Goal: Transaction & Acquisition: Purchase product/service

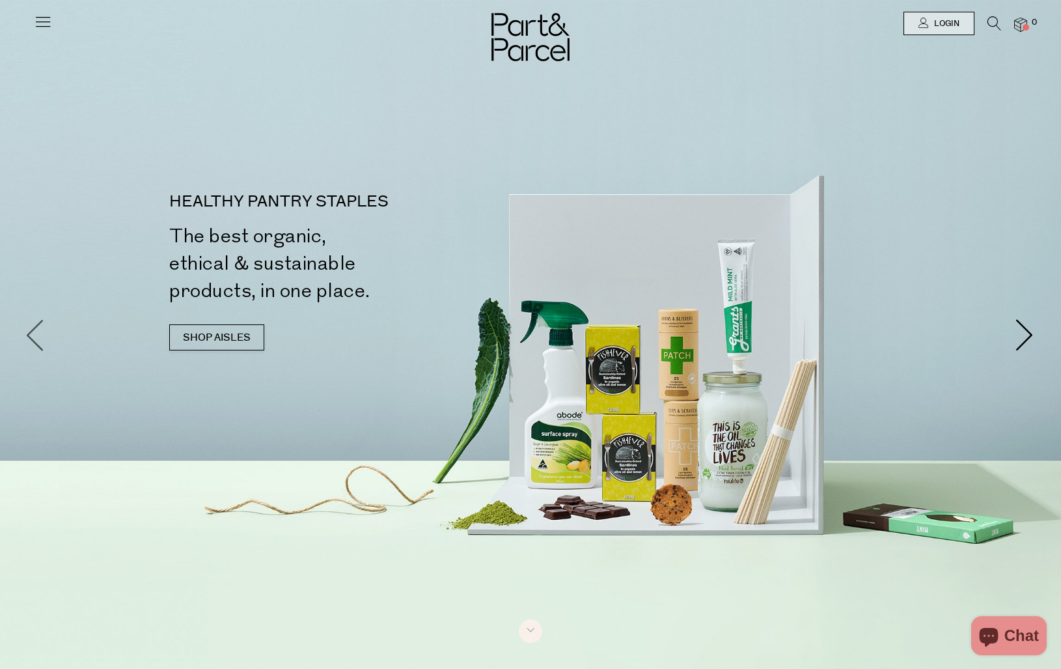
click at [39, 342] on span at bounding box center [36, 334] width 33 height 33
click at [209, 339] on link "SHOP AISLES" at bounding box center [216, 337] width 95 height 26
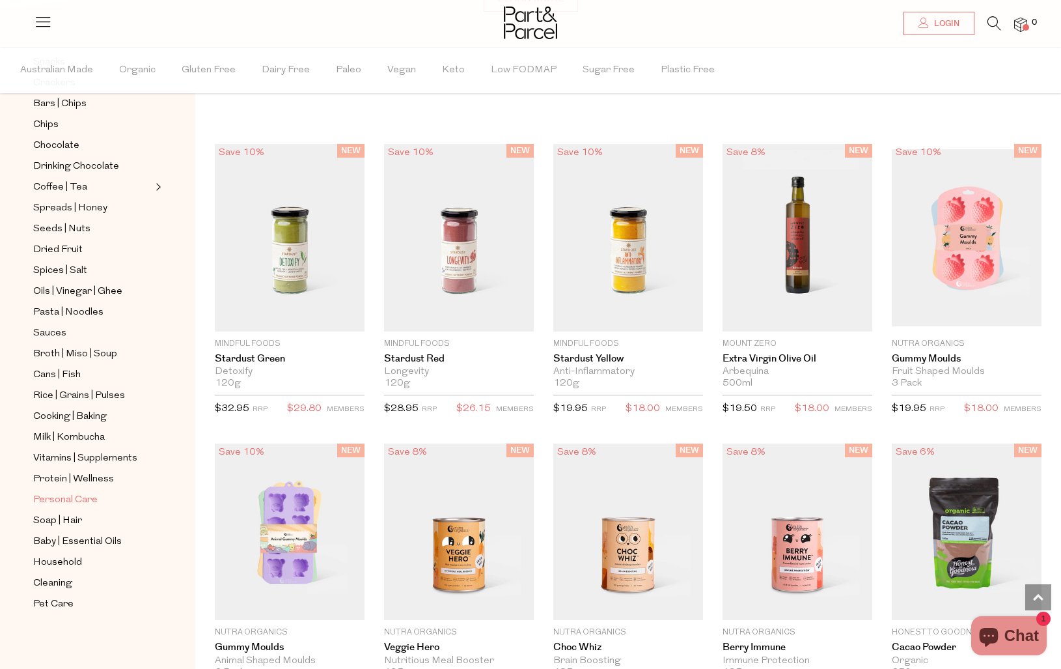
scroll to position [258, 0]
click at [63, 473] on span "Protein | Wellness" at bounding box center [73, 479] width 81 height 16
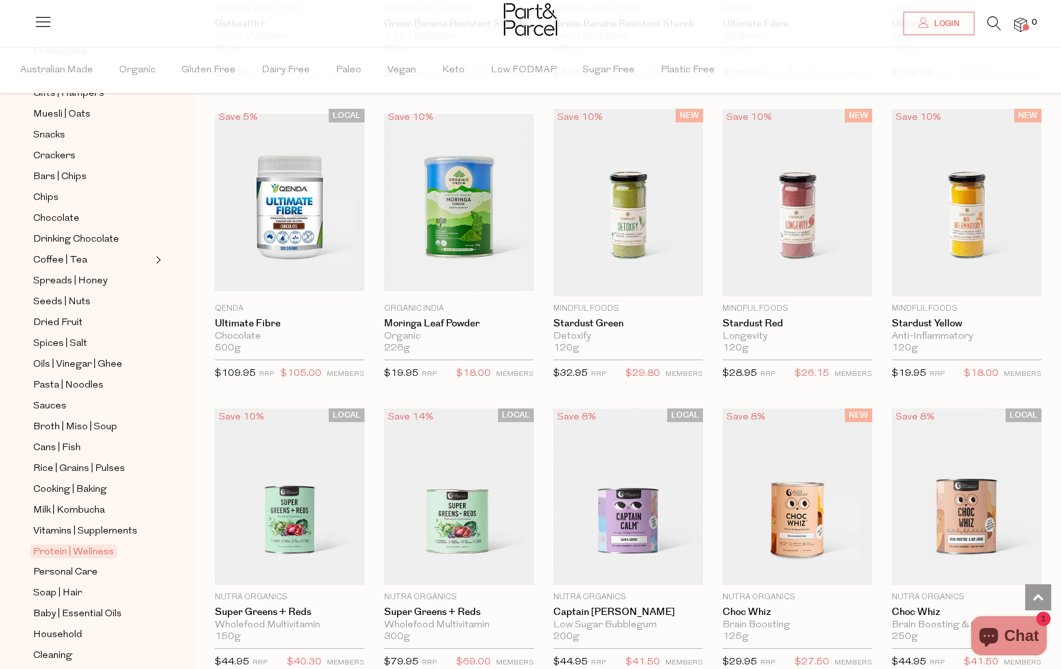
scroll to position [3801, 0]
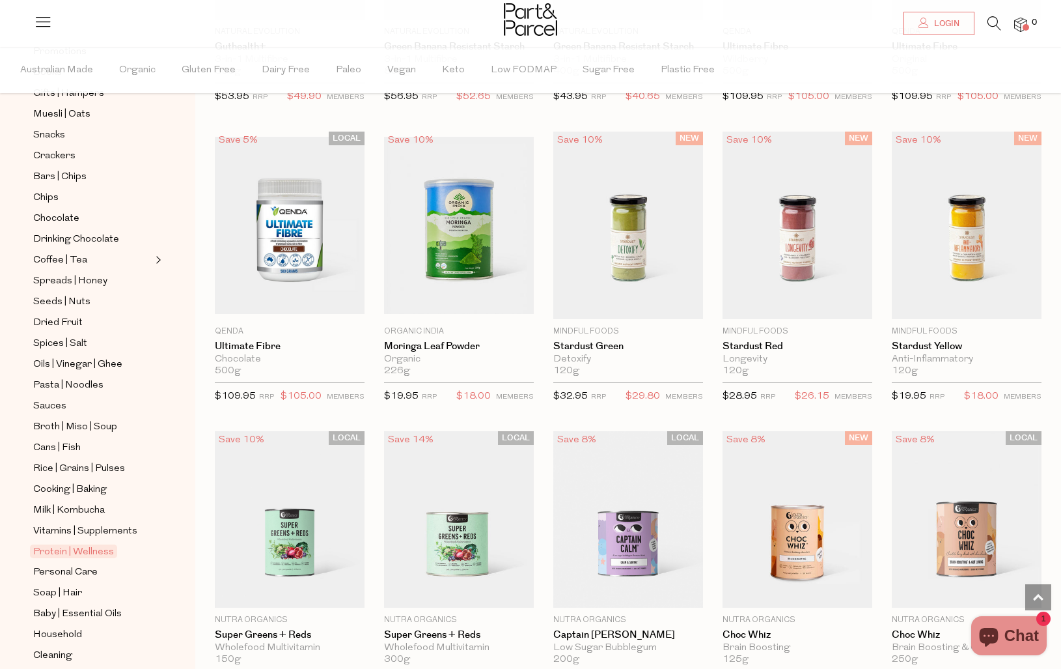
click at [982, 22] on li at bounding box center [988, 26] width 27 height 20
click at [993, 23] on icon at bounding box center [995, 23] width 14 height 14
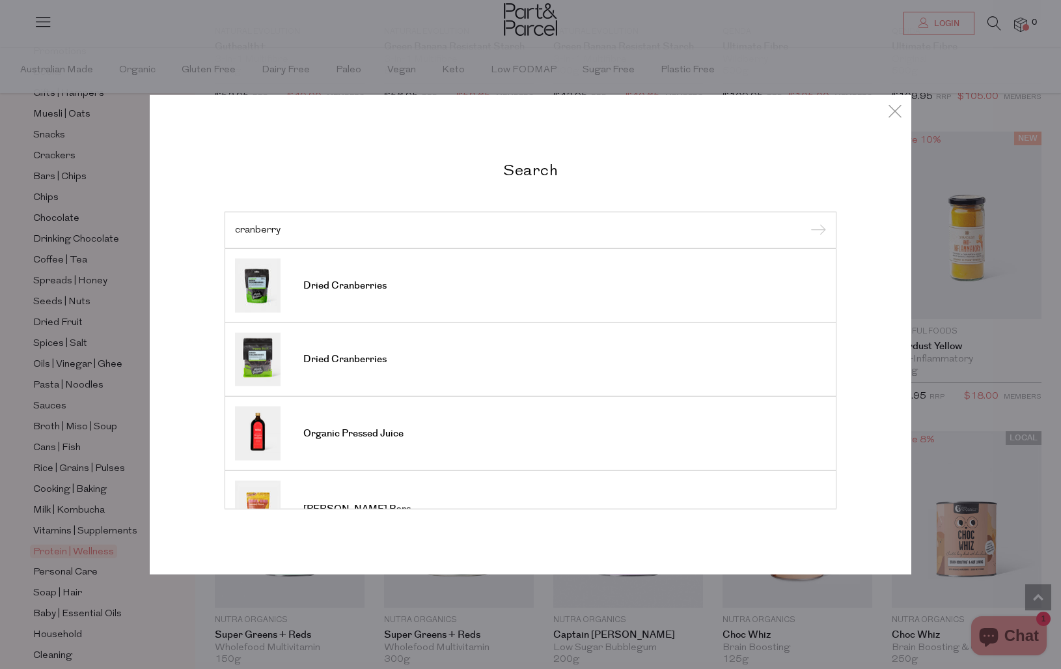
type input "cranberry"
click at [816, 230] on input "submit" at bounding box center [817, 231] width 20 height 20
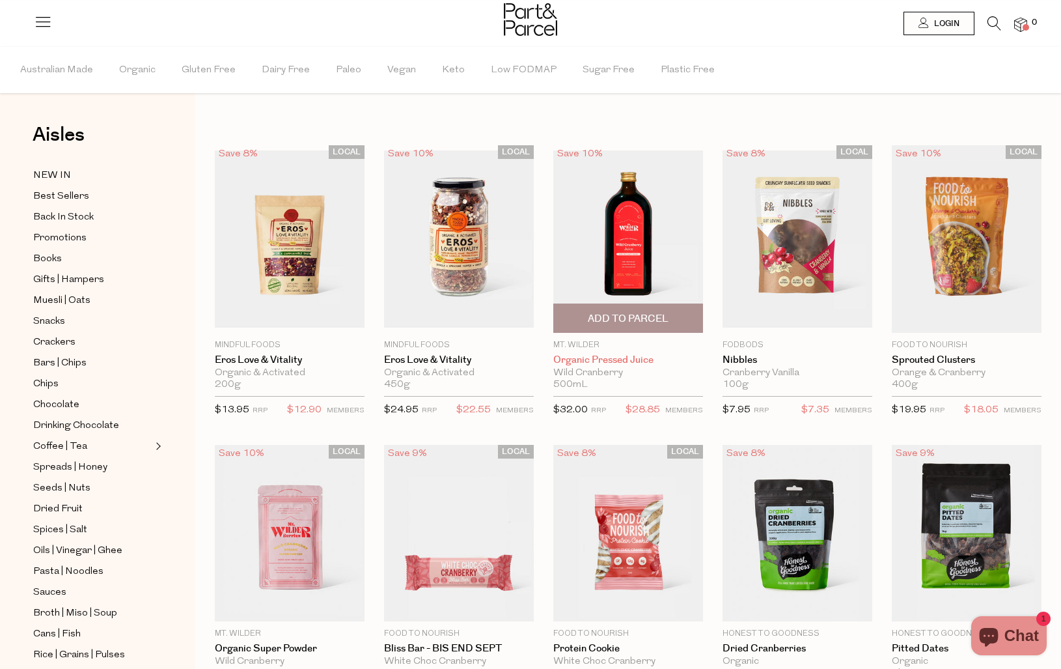
click at [618, 357] on link "Organic Pressed Juice" at bounding box center [628, 360] width 150 height 12
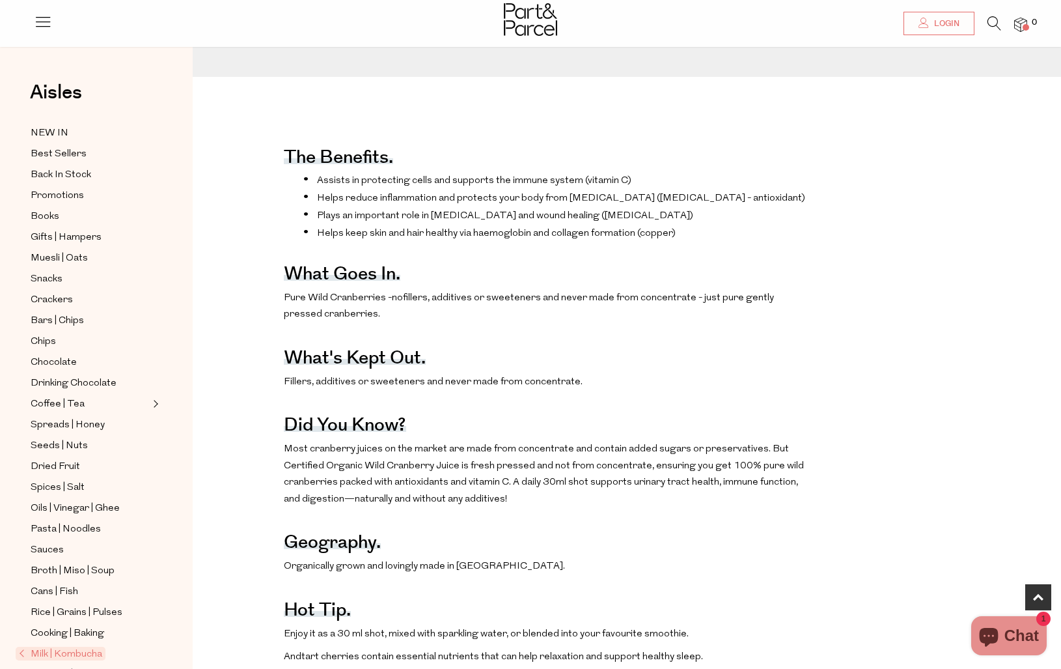
scroll to position [454, 3]
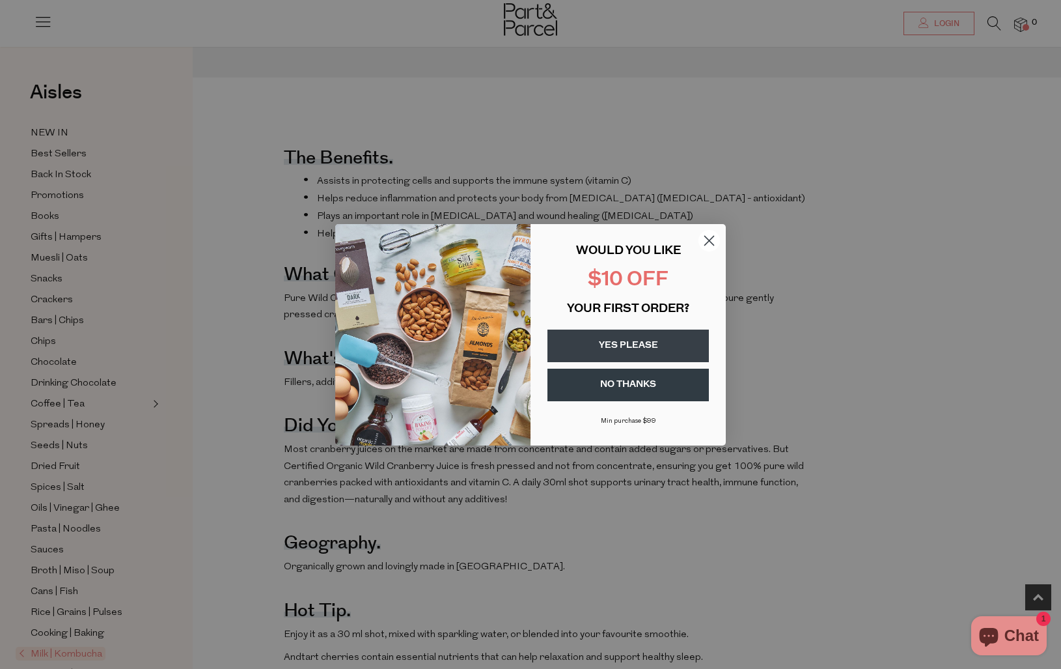
click at [712, 240] on circle "Close dialog" at bounding box center [709, 239] width 21 height 21
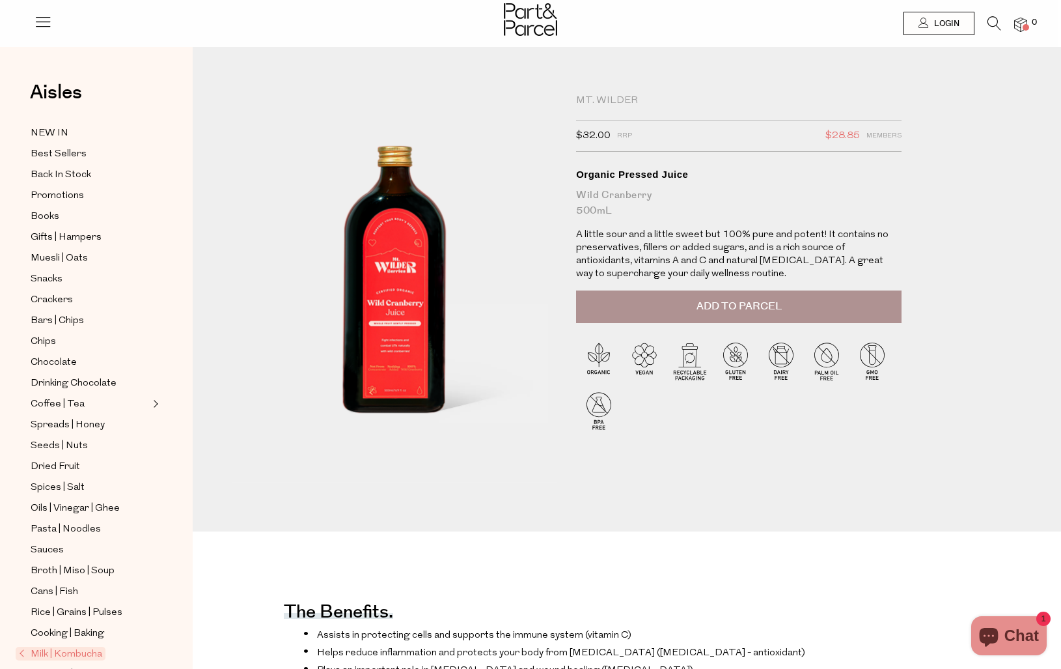
scroll to position [0, 3]
click at [993, 21] on icon at bounding box center [995, 23] width 14 height 14
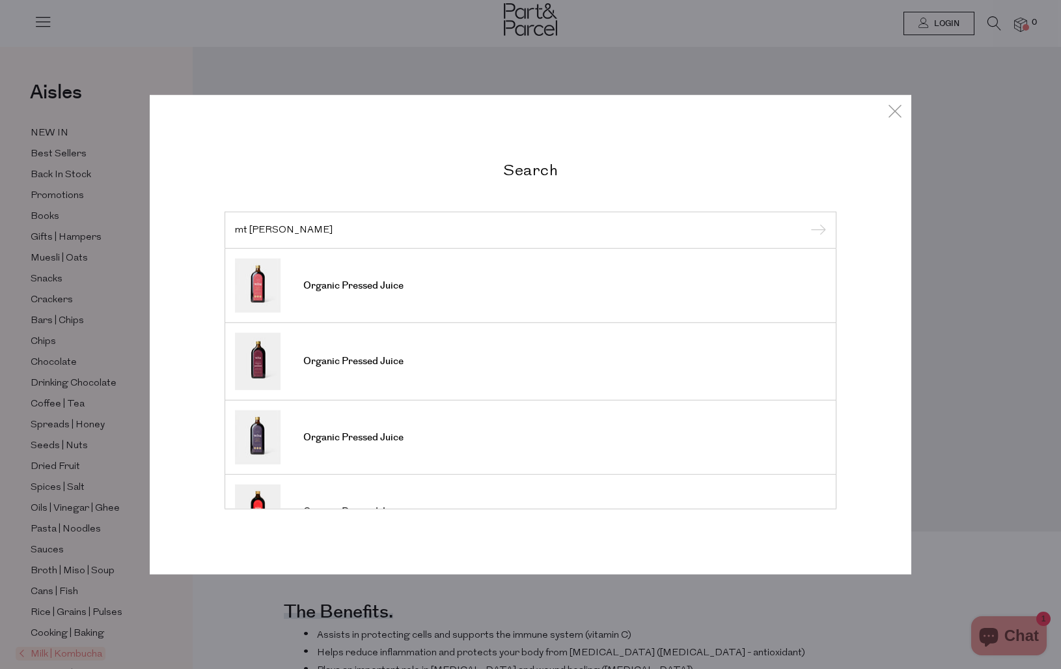
type input "mt wilder"
click at [822, 230] on input "submit" at bounding box center [817, 231] width 20 height 20
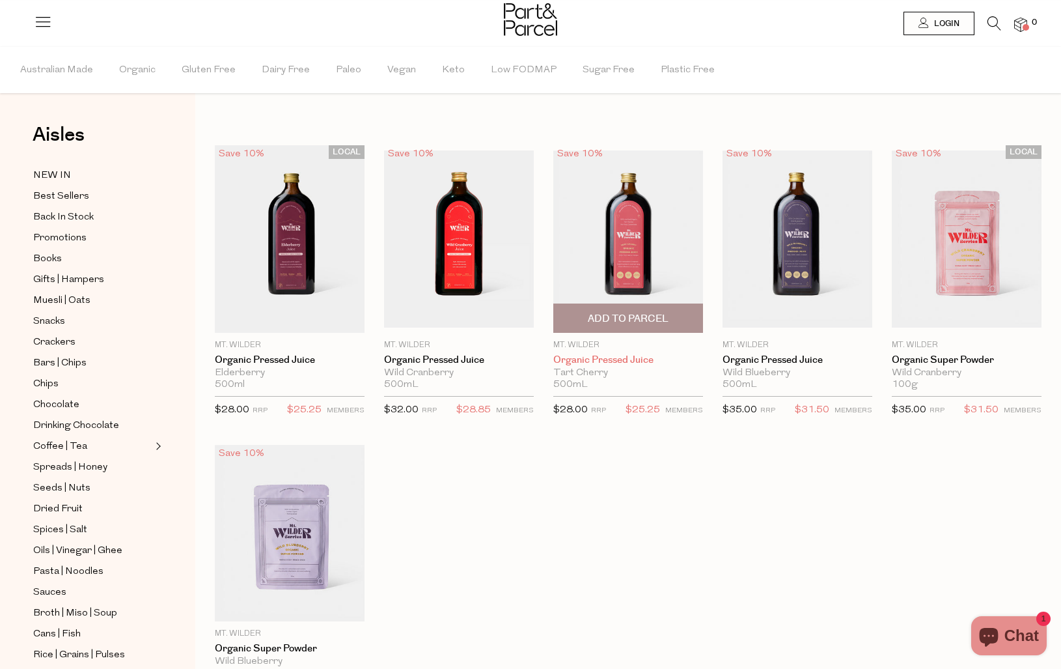
click at [611, 356] on link "Organic Pressed Juice" at bounding box center [628, 360] width 150 height 12
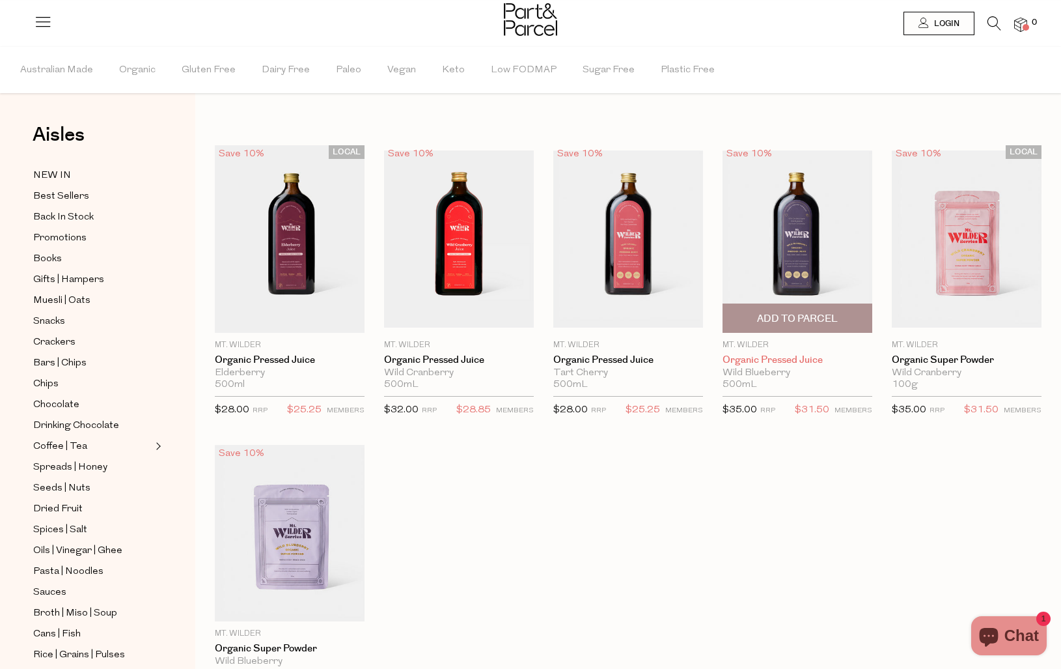
click at [790, 362] on link "Organic Pressed Juice" at bounding box center [798, 360] width 150 height 12
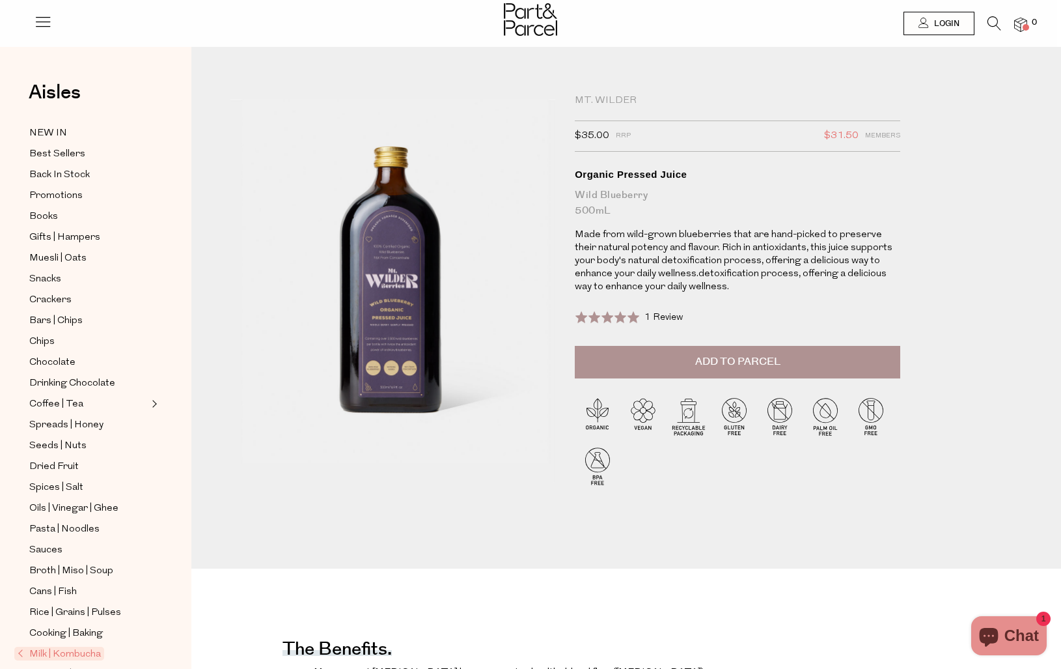
scroll to position [0, 4]
